Goal: Task Accomplishment & Management: Use online tool/utility

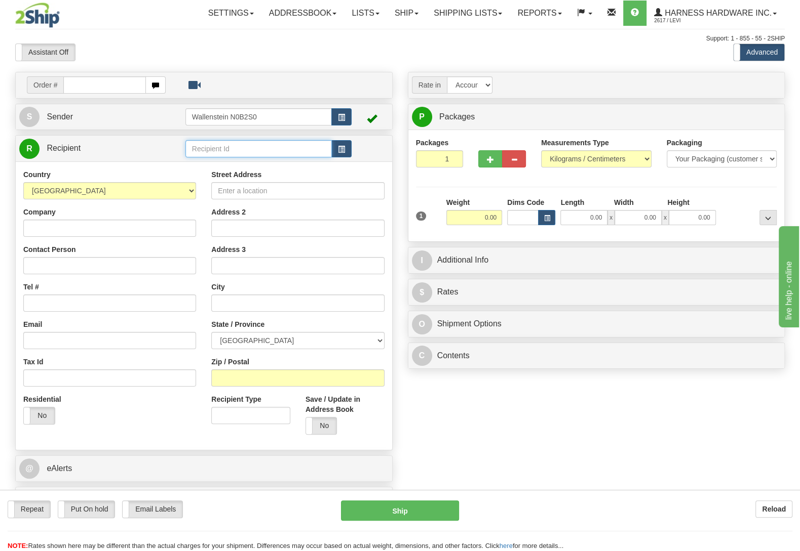
click at [233, 151] on input "text" at bounding box center [258, 148] width 146 height 17
type input "sysff"
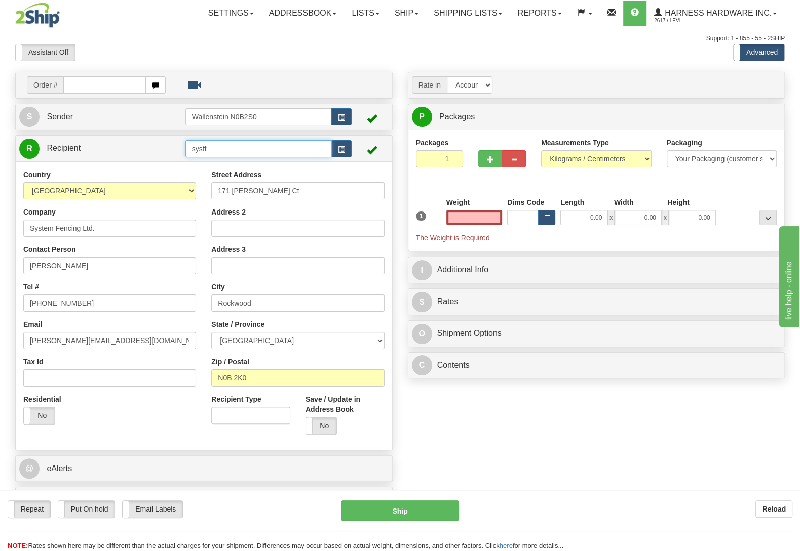
type input "0.00"
click at [218, 144] on input "sysff" at bounding box center [258, 148] width 146 height 17
click at [222, 175] on div "SYSF-FERGUS" at bounding box center [256, 178] width 136 height 11
type input "SYSF-FERGUS"
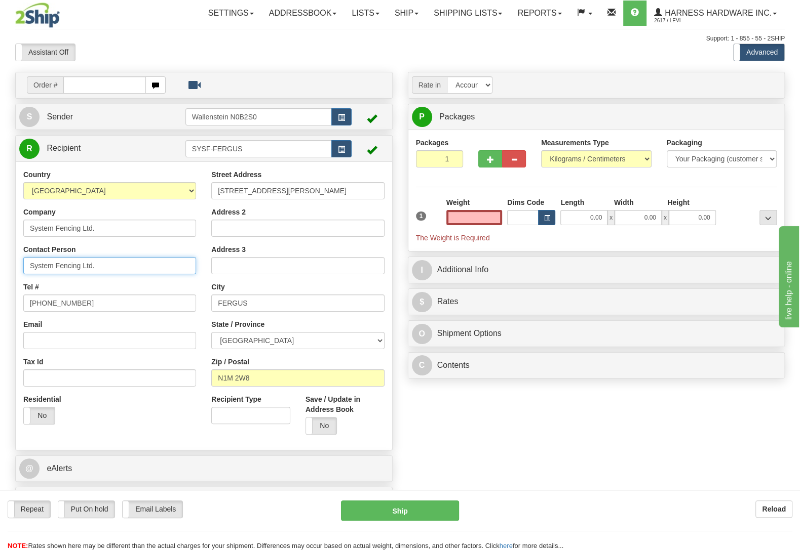
type input "0.00"
drag, startPoint x: 126, startPoint y: 271, endPoint x: 0, endPoint y: 276, distance: 126.2
click at [23, 274] on input "System Fencing Ltd." at bounding box center [109, 265] width 173 height 17
type input "Russ"
click at [84, 343] on input "Email" at bounding box center [109, 340] width 173 height 17
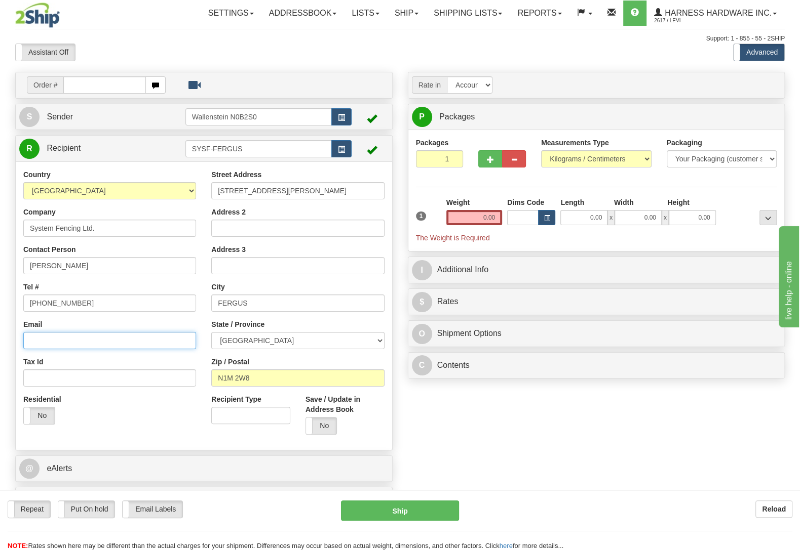
paste input "russ@systemhorse.com"
type input "russ@systemhorse.com"
click at [326, 428] on label "No" at bounding box center [321, 426] width 31 height 17
click at [470, 215] on input "0.00" at bounding box center [474, 217] width 56 height 15
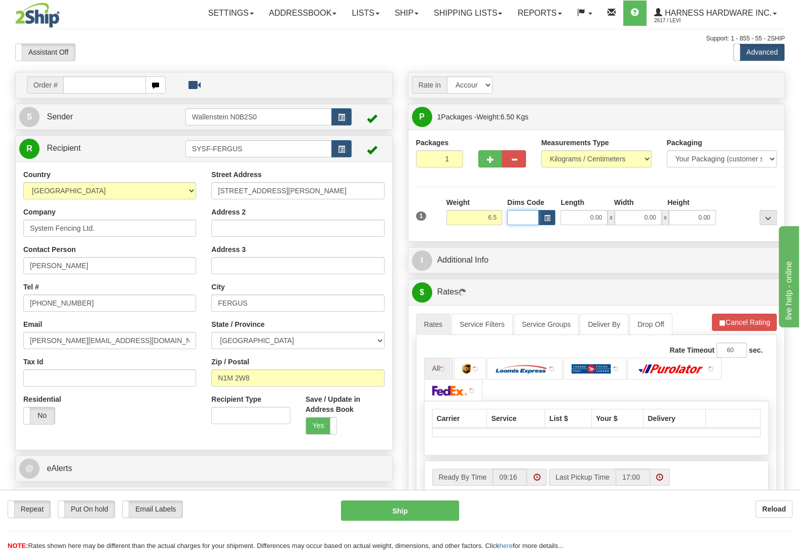
type input "6.50"
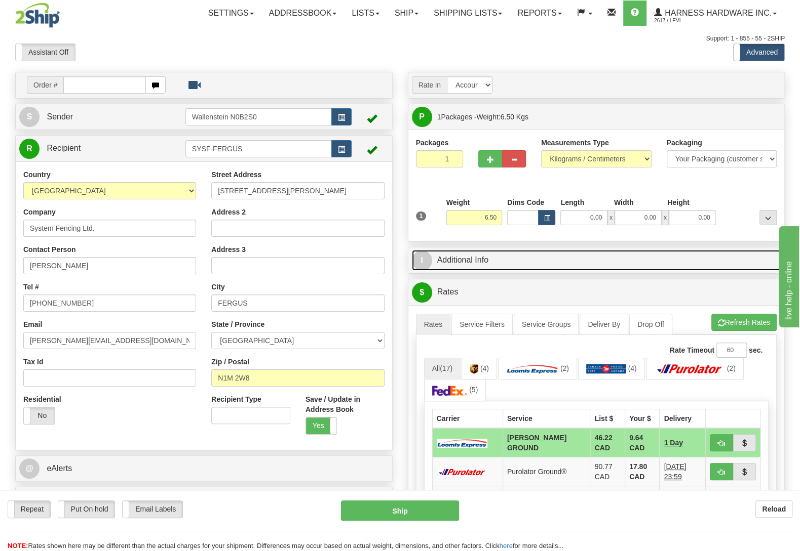
click at [501, 269] on link "I Additional Info" at bounding box center [596, 260] width 369 height 21
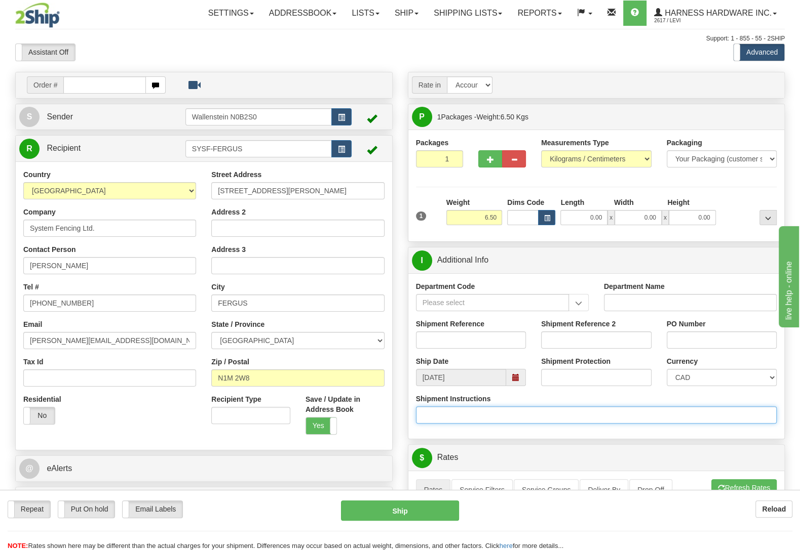
click at [468, 420] on input "Shipment Instructions" at bounding box center [596, 415] width 361 height 17
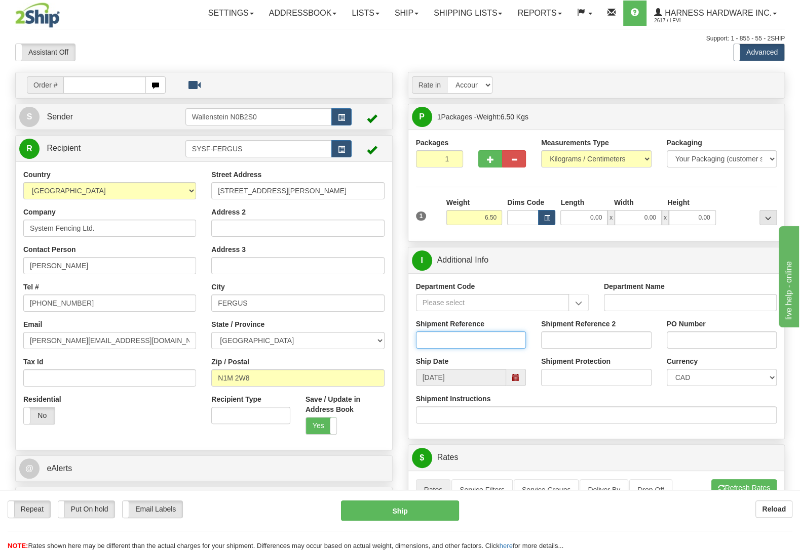
click at [446, 346] on input "Shipment Reference" at bounding box center [471, 340] width 110 height 17
paste input "365303"
type input "365303"
click at [415, 509] on button "Ship" at bounding box center [400, 511] width 118 height 20
type input "DD"
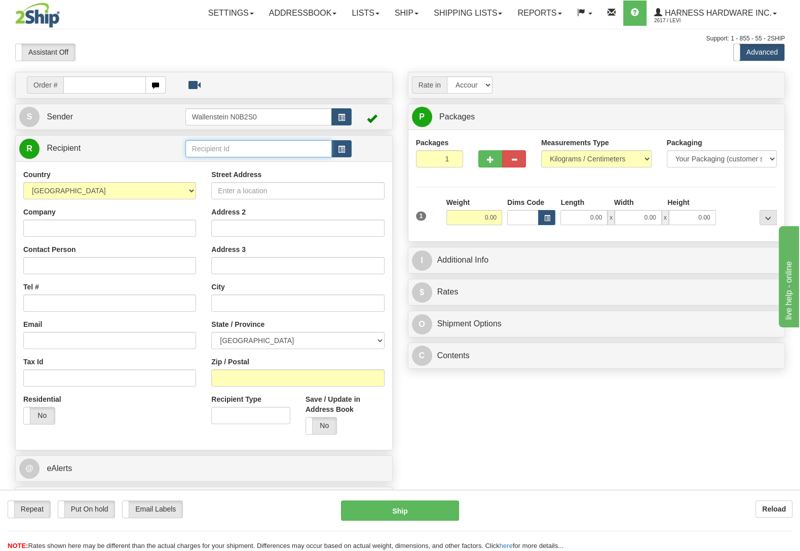
click at [306, 155] on input "text" at bounding box center [258, 148] width 146 height 17
type input "beasp"
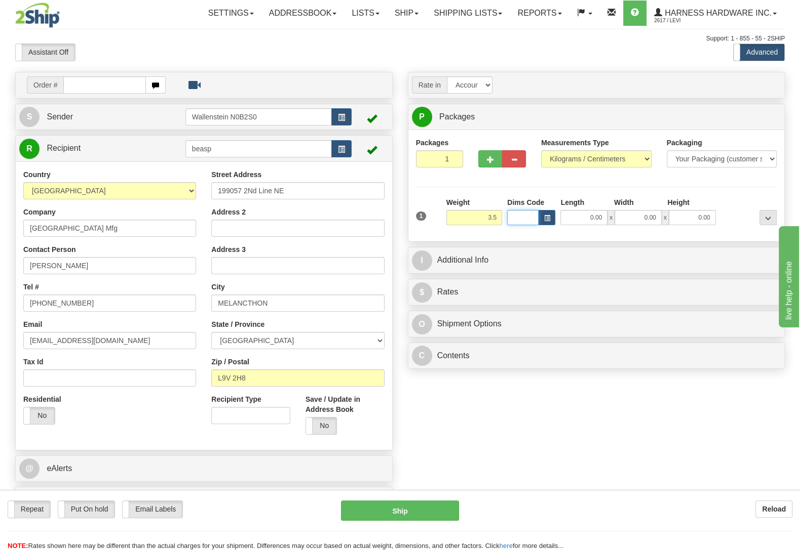
type input "3.50"
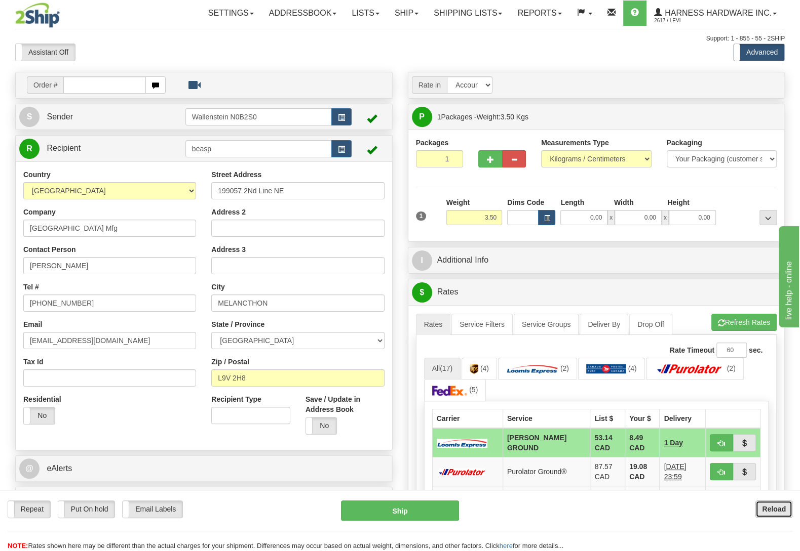
click at [775, 504] on button "Reload" at bounding box center [773, 509] width 37 height 17
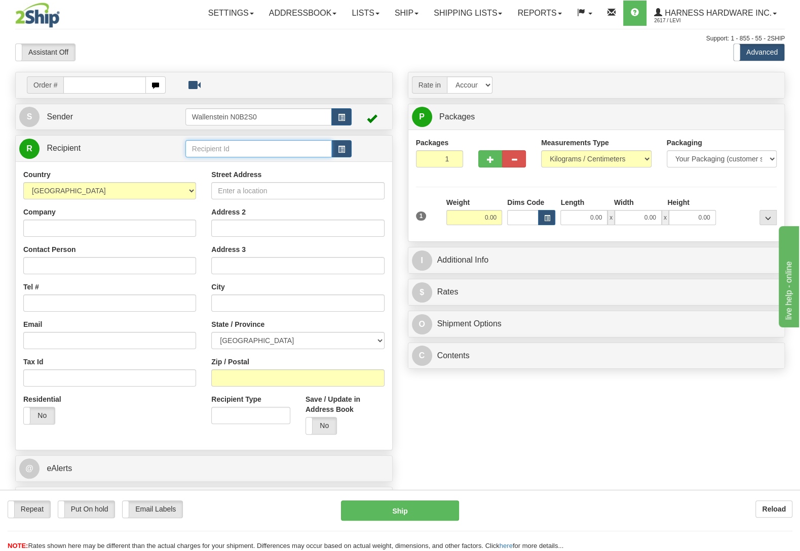
click at [218, 151] on input "text" at bounding box center [258, 148] width 146 height 17
type input "jigs"
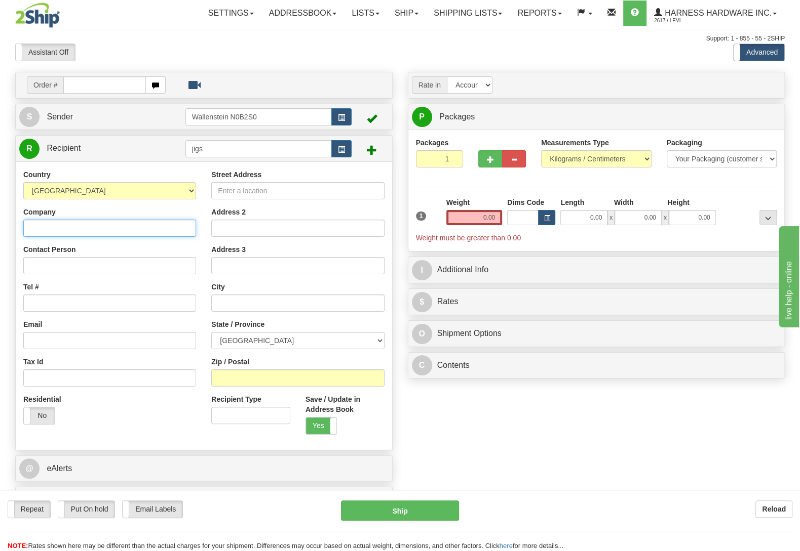
click at [66, 222] on input "Company" at bounding box center [109, 228] width 173 height 17
paste input "Jiggs Saddlery"
type input "Jiggs Saddlery"
click at [118, 268] on input "Contact Person" at bounding box center [109, 265] width 173 height 17
paste input "Tea Adams"
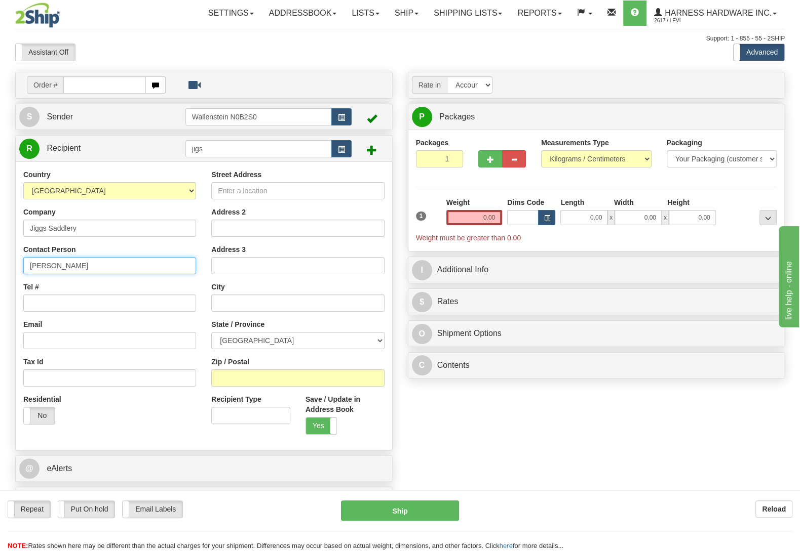
type input "Tea Adams"
click at [92, 304] on input "Tel #" at bounding box center [109, 303] width 173 height 17
paste input "(587) 435-9120"
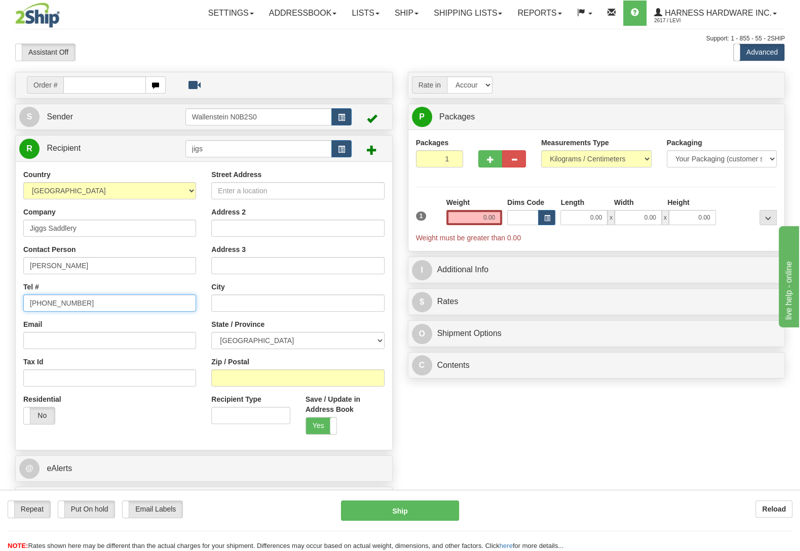
type input "(587) 435-9120"
click at [298, 199] on input "Street Address" at bounding box center [297, 190] width 173 height 17
paste input "255103 Range Road 281"
type input "255103 Range Road 281"
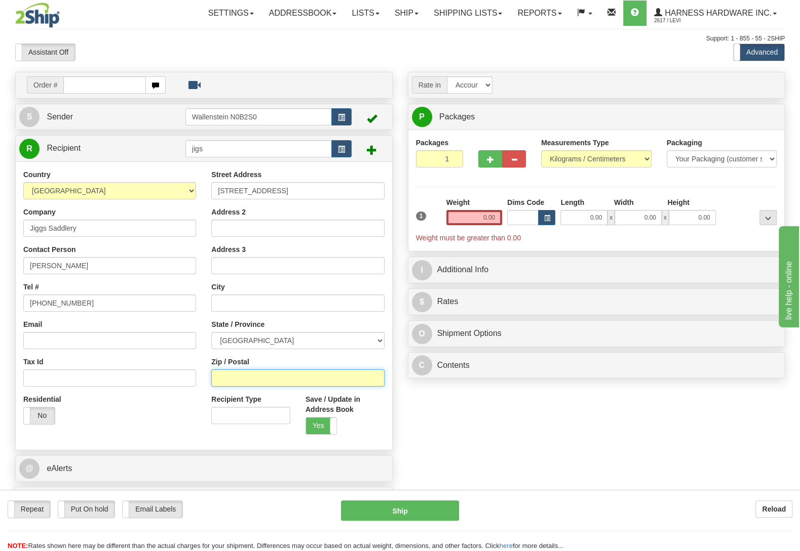
click at [238, 372] on input "Zip / Postal" at bounding box center [297, 378] width 173 height 17
paste input "T1Z 0M1"
type input "T1Z 0M1"
type input "ROCKY VIEW COUNTY"
click at [141, 343] on input "Email" at bounding box center [109, 340] width 173 height 17
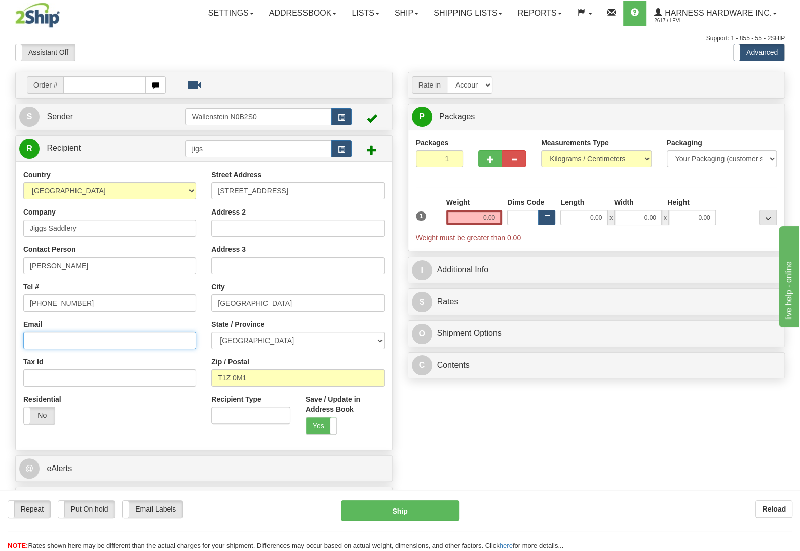
paste input "jiggssaddlery@icloud.com"
type input "jiggssaddlery@icloud.com"
click at [464, 216] on input "0.00" at bounding box center [474, 217] width 56 height 15
type input "3.50"
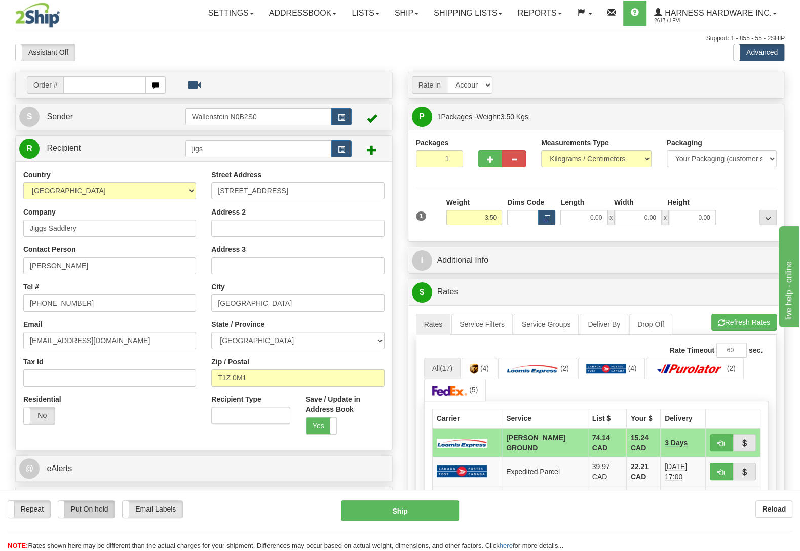
click at [112, 504] on label "Put On hold" at bounding box center [86, 509] width 57 height 17
click at [378, 503] on button "Hold" at bounding box center [400, 511] width 118 height 20
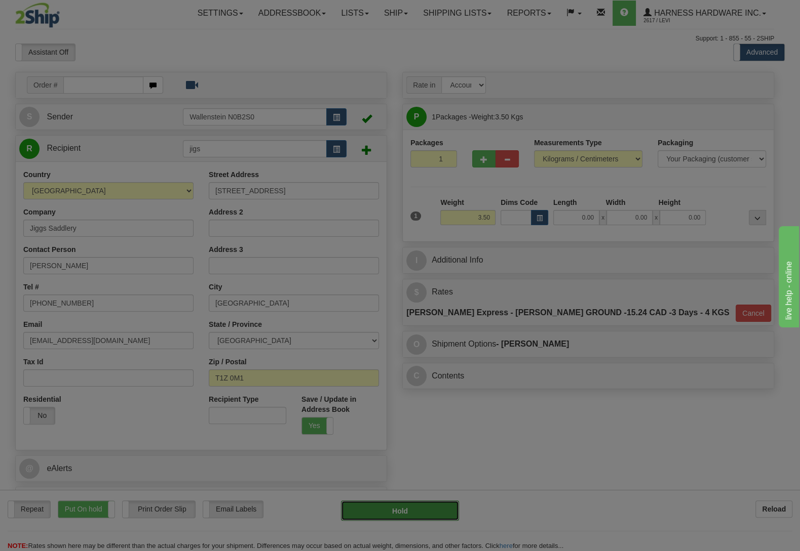
type input "DD"
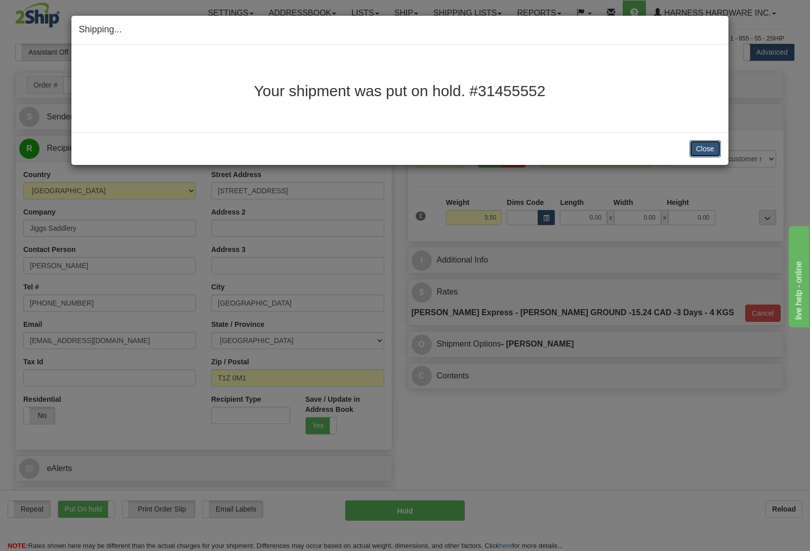
click at [716, 151] on button "Close" at bounding box center [705, 148] width 31 height 17
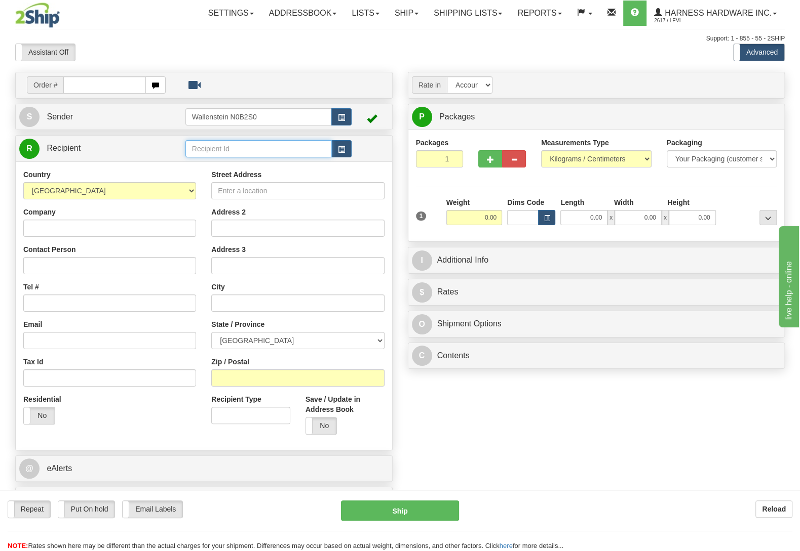
click at [233, 150] on input "text" at bounding box center [258, 148] width 146 height 17
type input "elie"
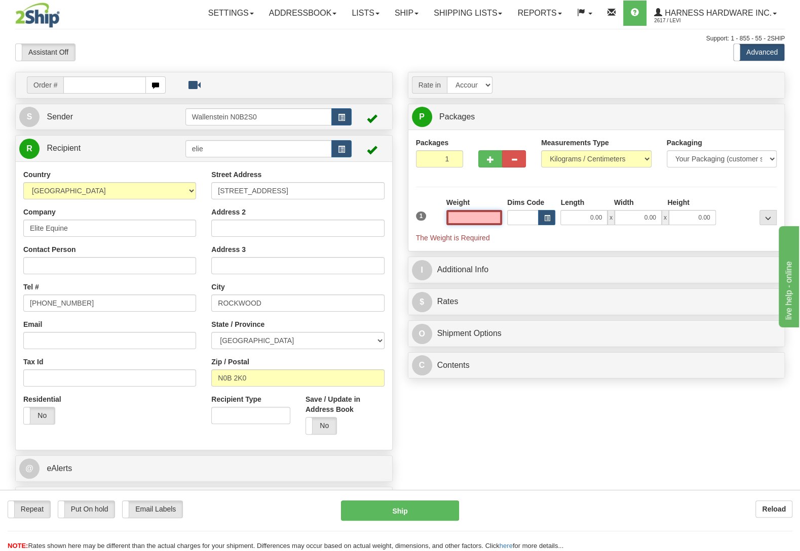
click at [476, 215] on input "text" at bounding box center [474, 217] width 56 height 15
type input "3.50"
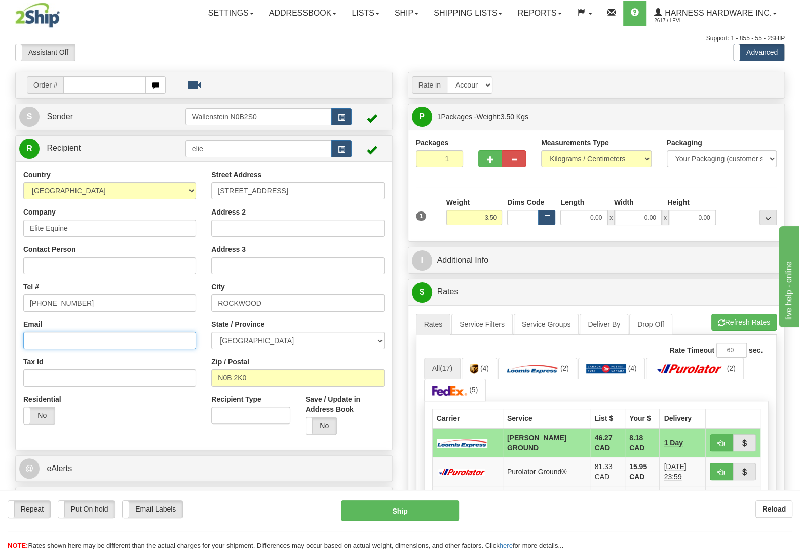
click at [68, 336] on input "Email" at bounding box center [109, 340] width 173 height 17
paste input "eliteesupplies@gmail.com"
type input "eliteesupplies@gmail.com"
click at [323, 428] on label "No" at bounding box center [321, 426] width 31 height 17
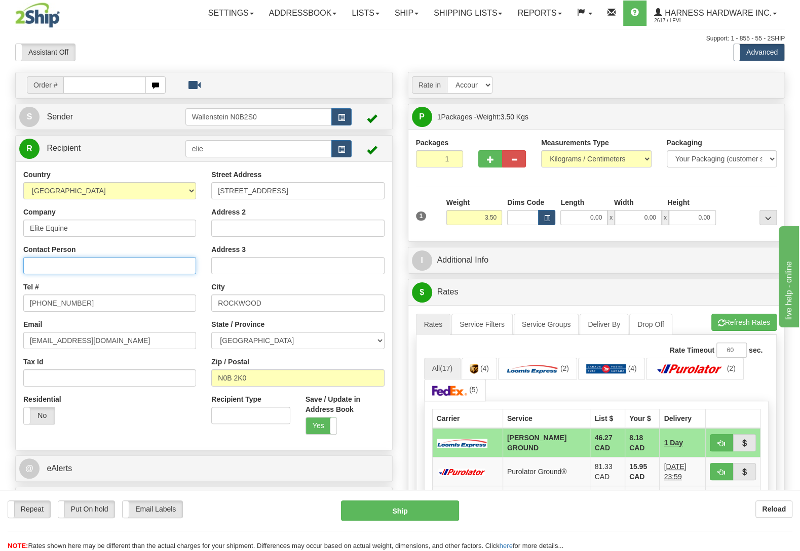
click at [104, 271] on input "Contact Person" at bounding box center [109, 265] width 173 height 17
type input "Dave"
click at [396, 508] on button "Ship" at bounding box center [400, 511] width 118 height 20
type input "DD"
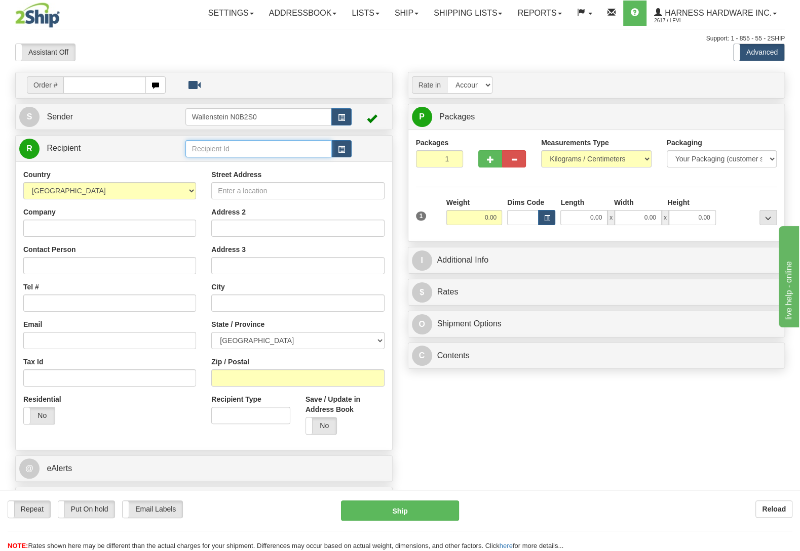
click at [216, 149] on input "text" at bounding box center [258, 148] width 146 height 17
type input "beasp"
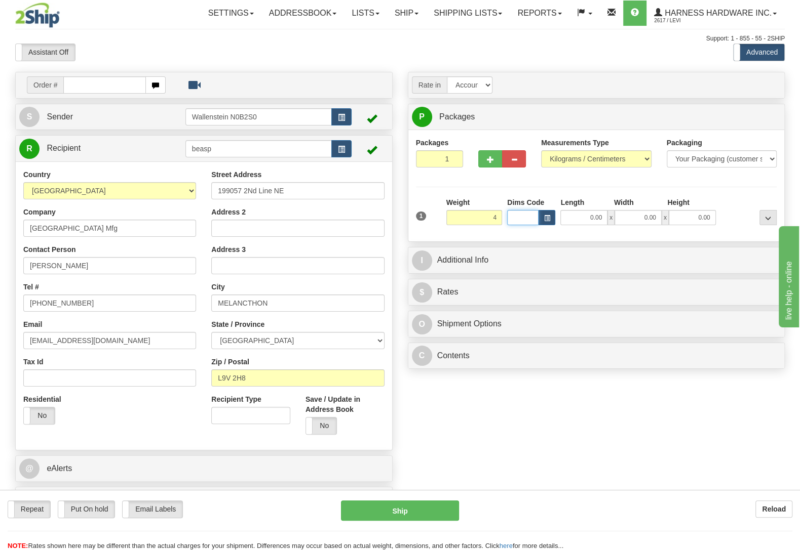
type input "4.00"
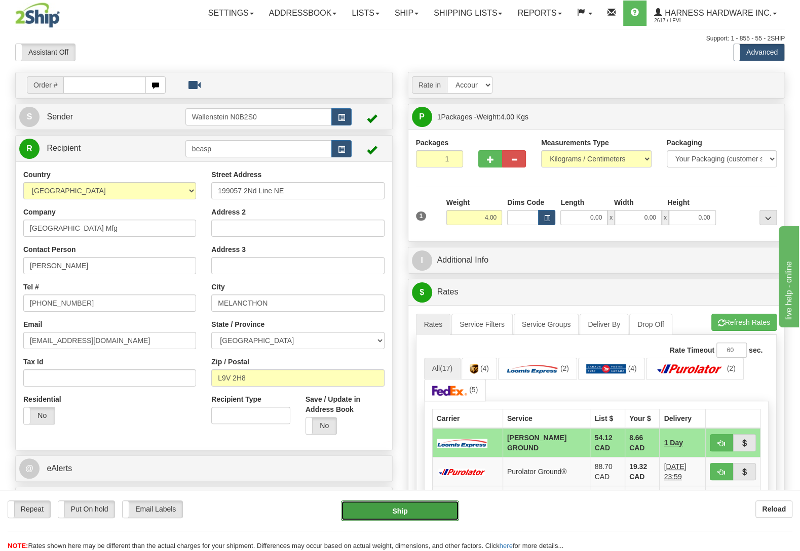
click at [403, 514] on button "Ship" at bounding box center [400, 511] width 118 height 20
type input "DD"
